Goal: Check status: Check status

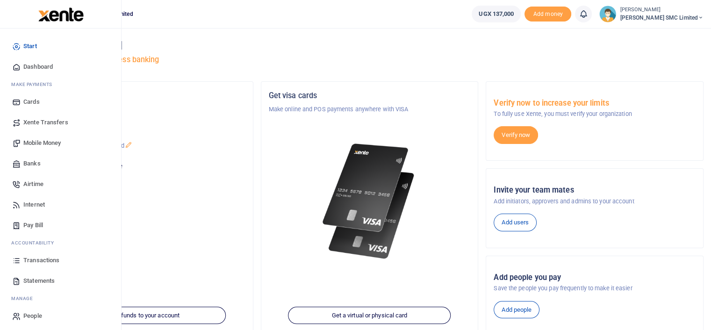
click at [42, 261] on span "Transactions" at bounding box center [41, 260] width 36 height 9
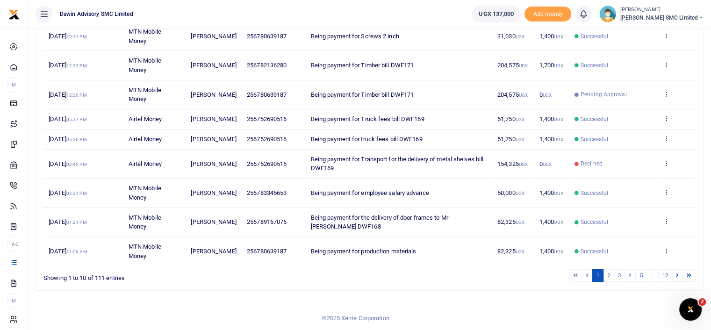
scroll to position [199, 0]
click at [644, 278] on link "5" at bounding box center [641, 275] width 11 height 13
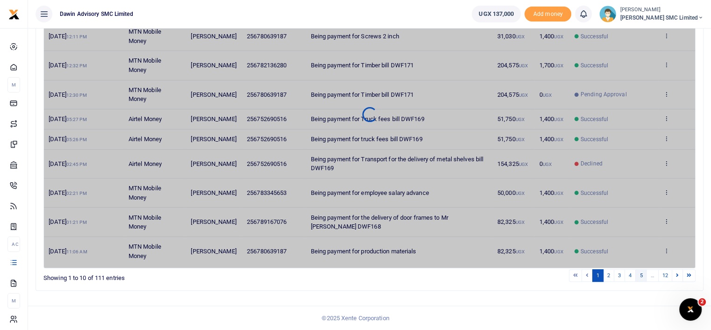
scroll to position [189, 0]
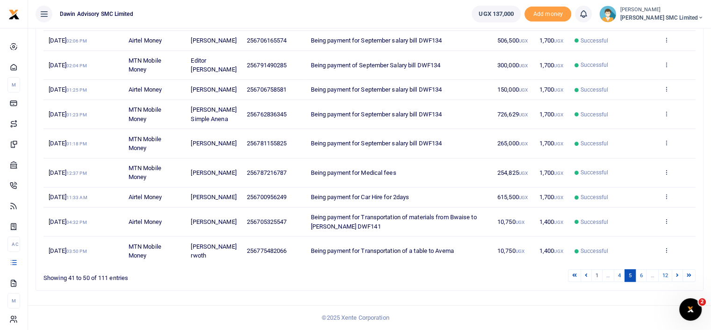
click at [644, 278] on link "6" at bounding box center [641, 275] width 11 height 13
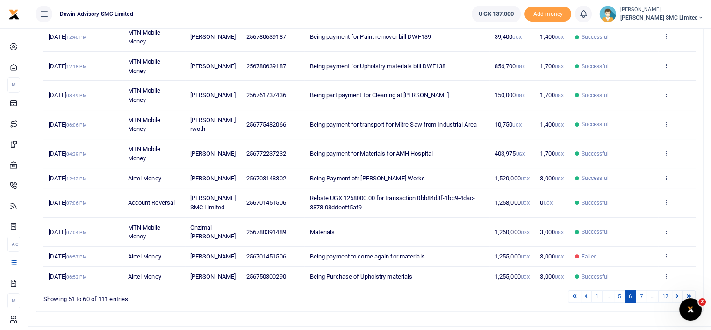
scroll to position [199, 0]
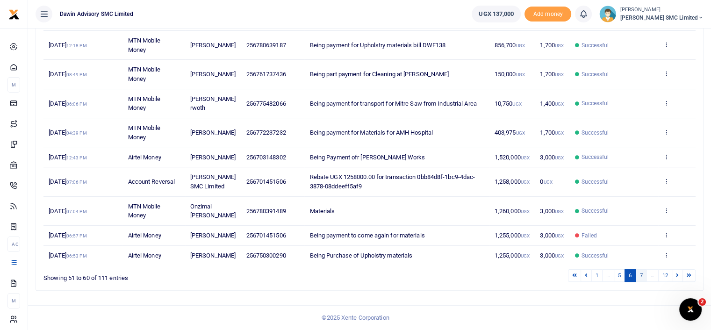
click at [640, 273] on link "7" at bounding box center [641, 275] width 11 height 13
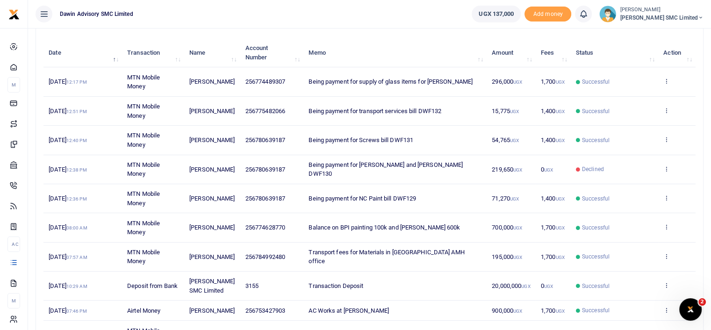
scroll to position [105, 0]
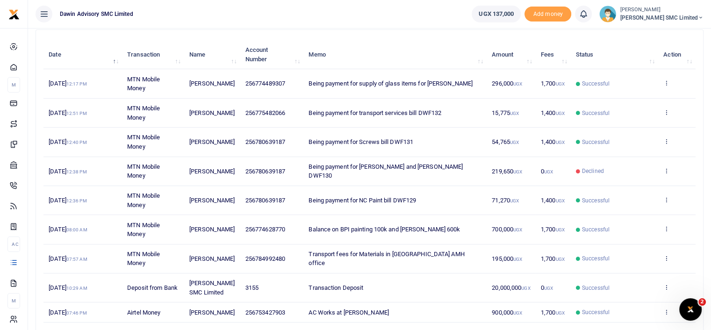
click at [666, 78] on td "View details Send again" at bounding box center [676, 83] width 37 height 29
click at [668, 83] on icon at bounding box center [667, 83] width 6 height 7
click at [638, 97] on link "View details" at bounding box center [632, 98] width 74 height 13
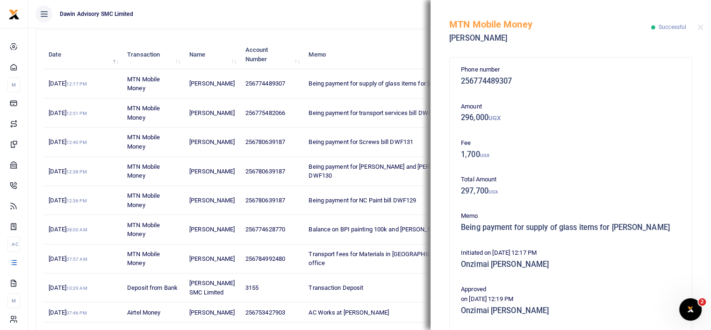
scroll to position [213, 0]
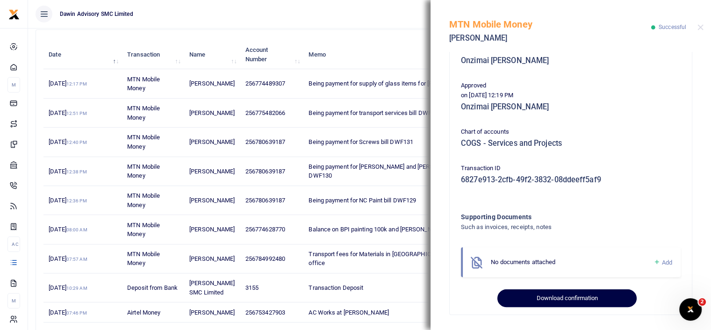
click at [560, 296] on button "Download confirmation" at bounding box center [567, 298] width 139 height 18
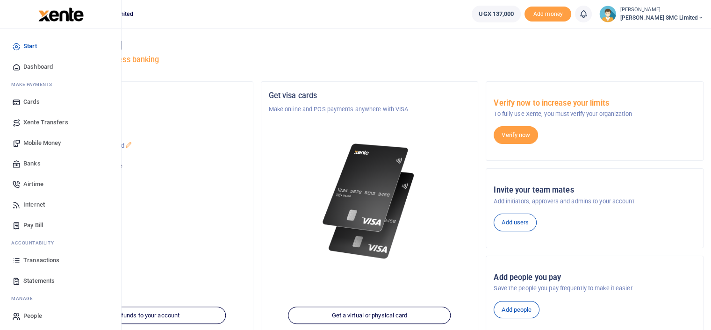
click at [23, 258] on span "Transactions" at bounding box center [41, 260] width 36 height 9
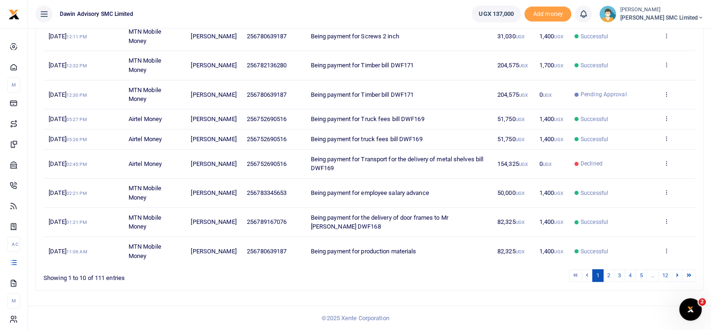
scroll to position [199, 0]
click at [643, 278] on link "5" at bounding box center [641, 275] width 11 height 13
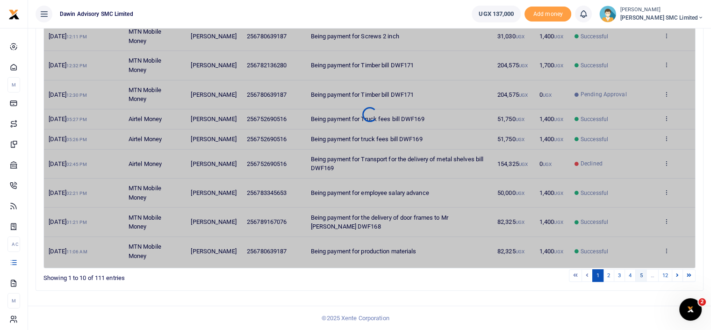
scroll to position [189, 0]
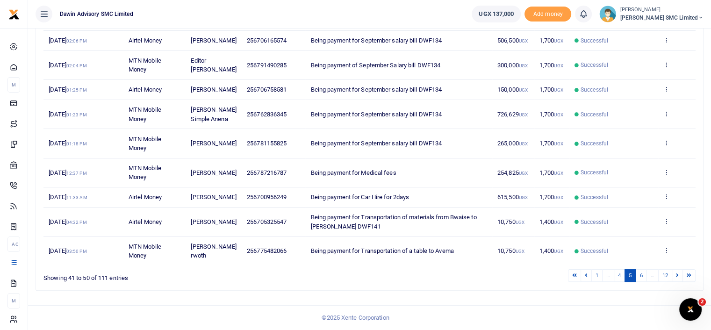
click at [643, 278] on link "6" at bounding box center [641, 275] width 11 height 13
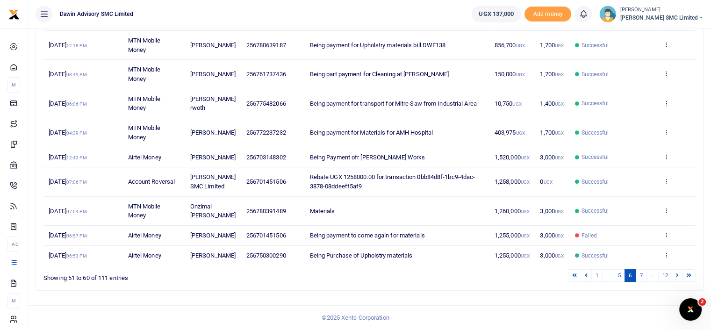
scroll to position [199, 0]
click at [641, 275] on link "7" at bounding box center [641, 275] width 11 height 13
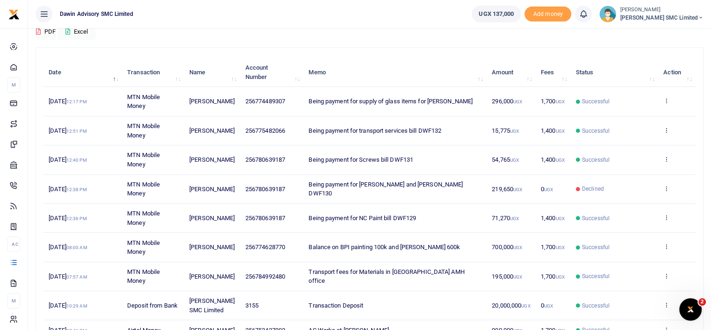
scroll to position [87, 0]
